Goal: Task Accomplishment & Management: Manage account settings

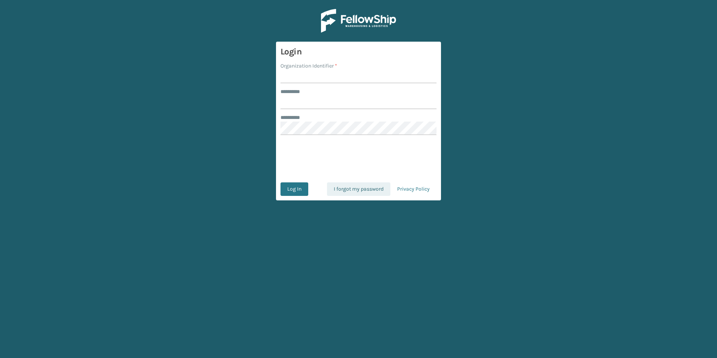
click at [371, 187] on link "I forgot my password" at bounding box center [358, 189] width 63 height 14
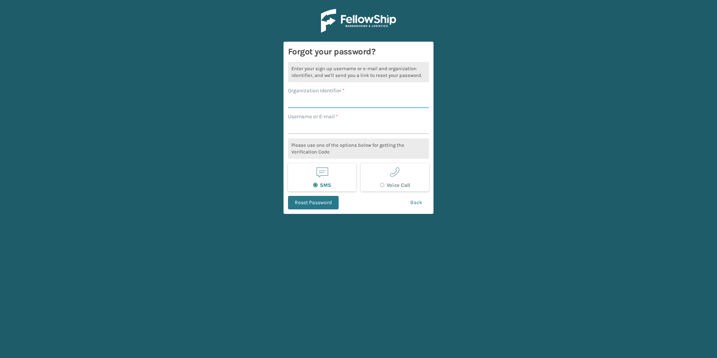
click at [335, 104] on input "Organization Identifier *" at bounding box center [358, 102] width 141 height 14
type input "LifeStyle"
type input "[PERSON_NAME][EMAIL_ADDRESS][DOMAIN_NAME]"
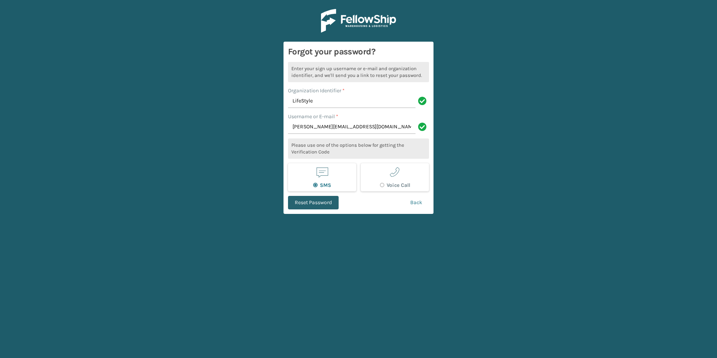
click at [317, 202] on button "Reset Password" at bounding box center [313, 203] width 51 height 14
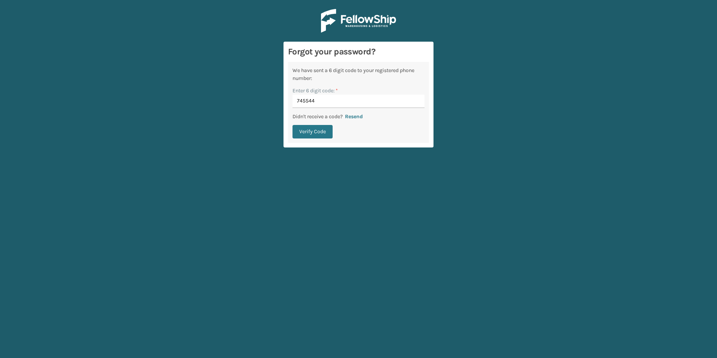
type input "745544"
click at [343, 113] on button "Resend" at bounding box center [354, 116] width 23 height 7
click at [307, 137] on button "Verify Code" at bounding box center [313, 139] width 40 height 14
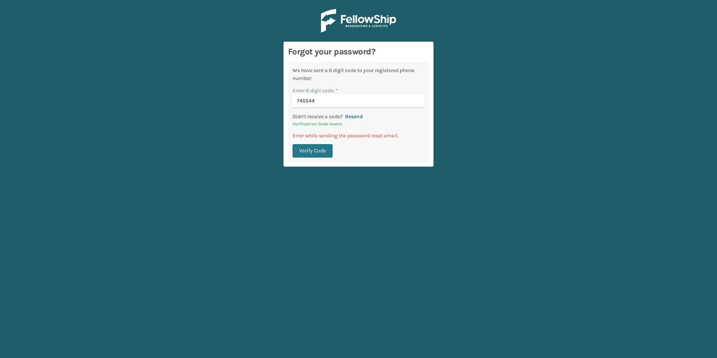
click at [373, 139] on p "Error while sending the password reset email." at bounding box center [359, 136] width 132 height 8
